Goal: Information Seeking & Learning: Learn about a topic

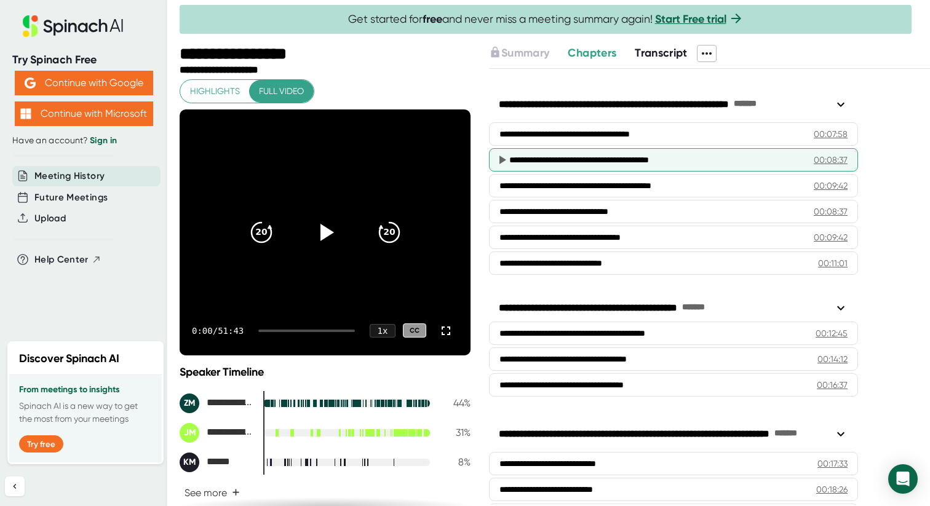
scroll to position [247, 0]
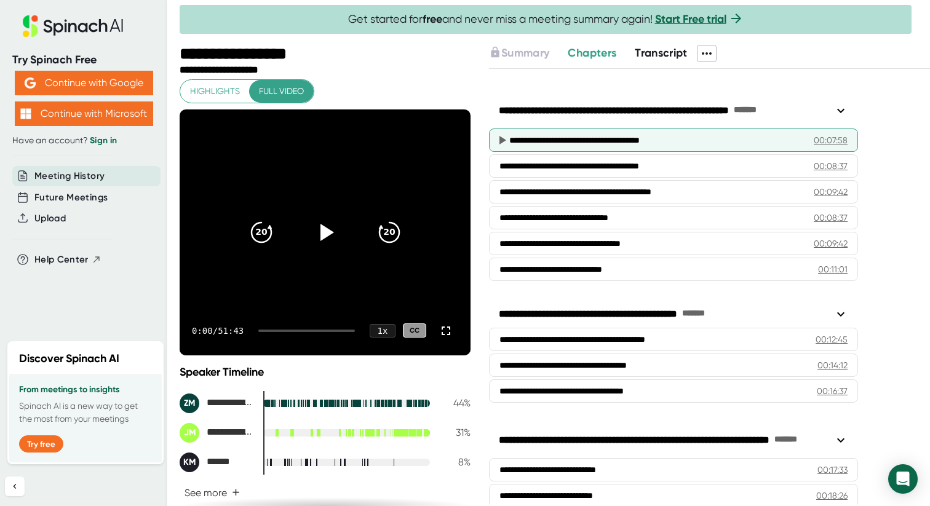
click at [520, 138] on div "**********" at bounding box center [656, 140] width 295 height 12
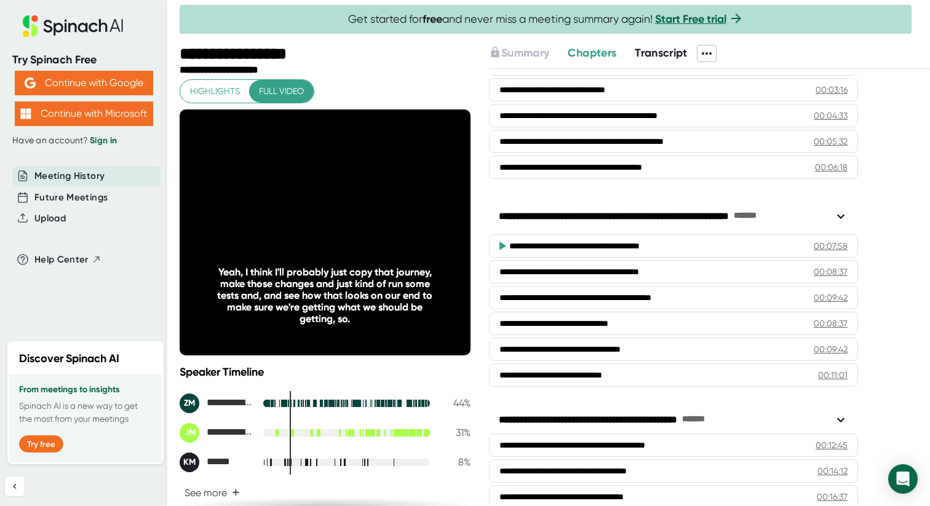
scroll to position [138, 0]
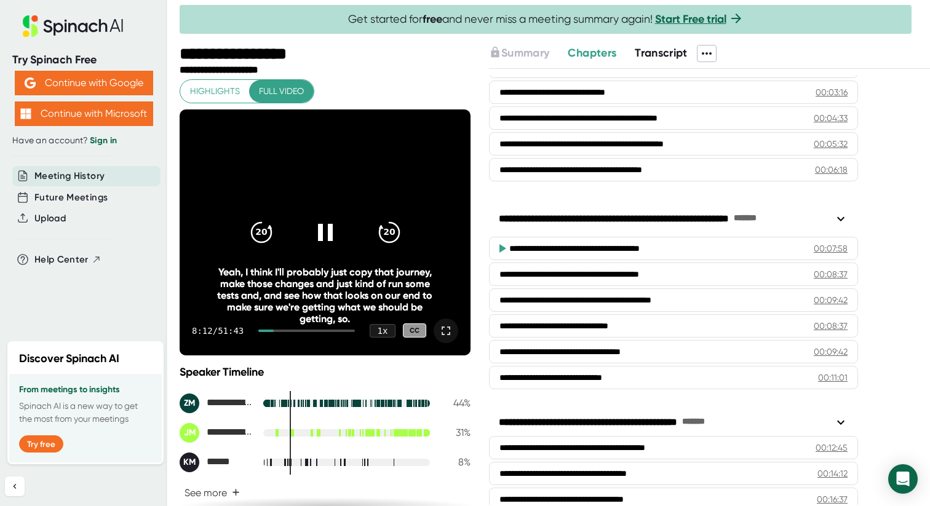
click at [445, 329] on icon at bounding box center [445, 330] width 15 height 15
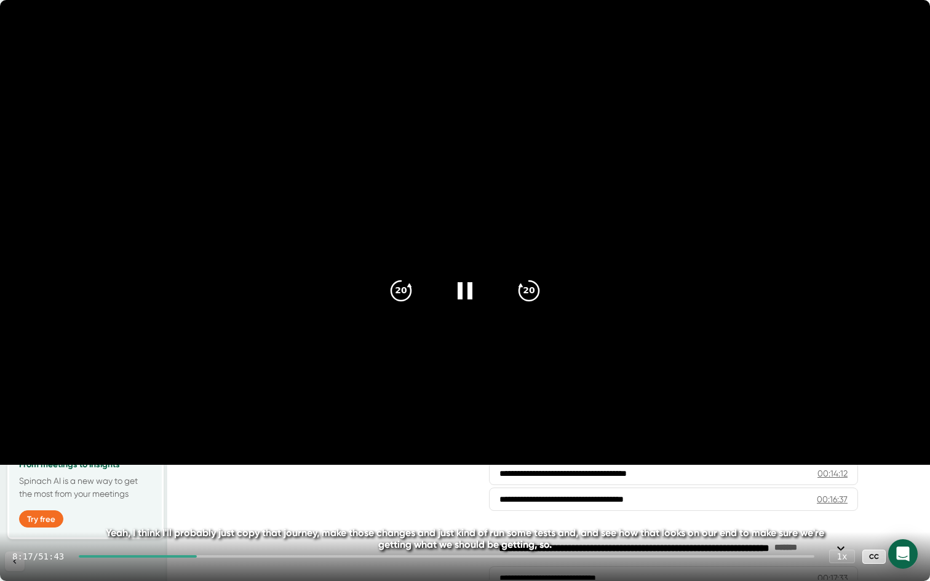
drag, startPoint x: 205, startPoint y: 557, endPoint x: 175, endPoint y: 555, distance: 30.2
click at [175, 505] on div at bounding box center [446, 556] width 735 height 2
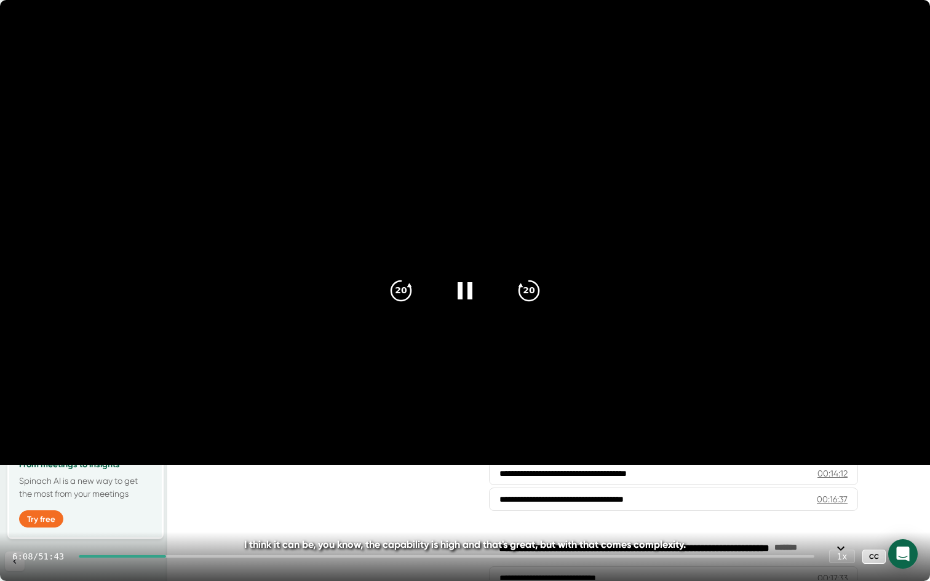
drag, startPoint x: 184, startPoint y: 556, endPoint x: 155, endPoint y: 556, distance: 28.9
click at [155, 505] on div at bounding box center [446, 556] width 735 height 2
click at [148, 505] on div at bounding box center [113, 556] width 69 height 2
click at [138, 505] on div at bounding box center [108, 556] width 59 height 2
click at [398, 288] on icon "20" at bounding box center [401, 290] width 31 height 31
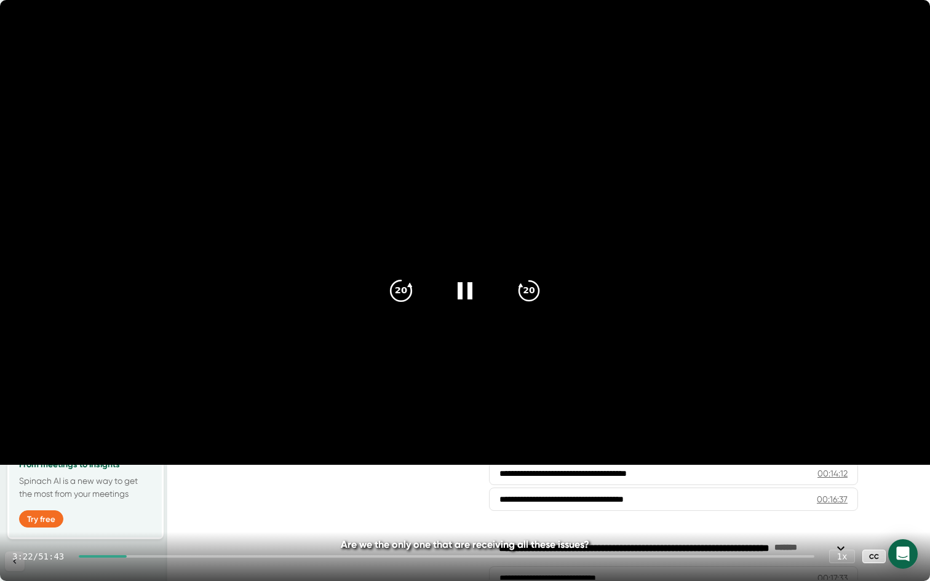
click at [398, 288] on icon "20" at bounding box center [401, 290] width 31 height 31
click at [401, 290] on icon "20" at bounding box center [401, 290] width 31 height 31
click at [467, 294] on icon at bounding box center [464, 291] width 15 height 18
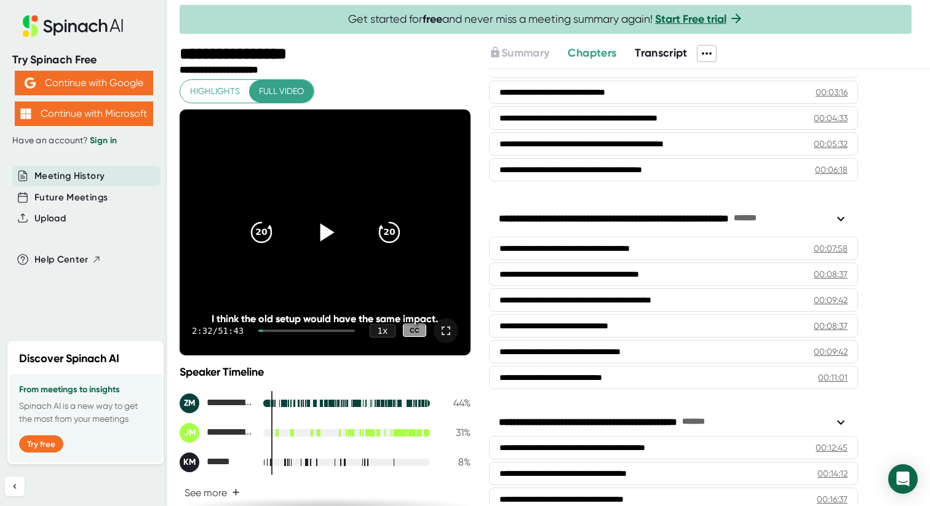
click at [446, 333] on icon at bounding box center [445, 330] width 15 height 15
